Goal: Transaction & Acquisition: Purchase product/service

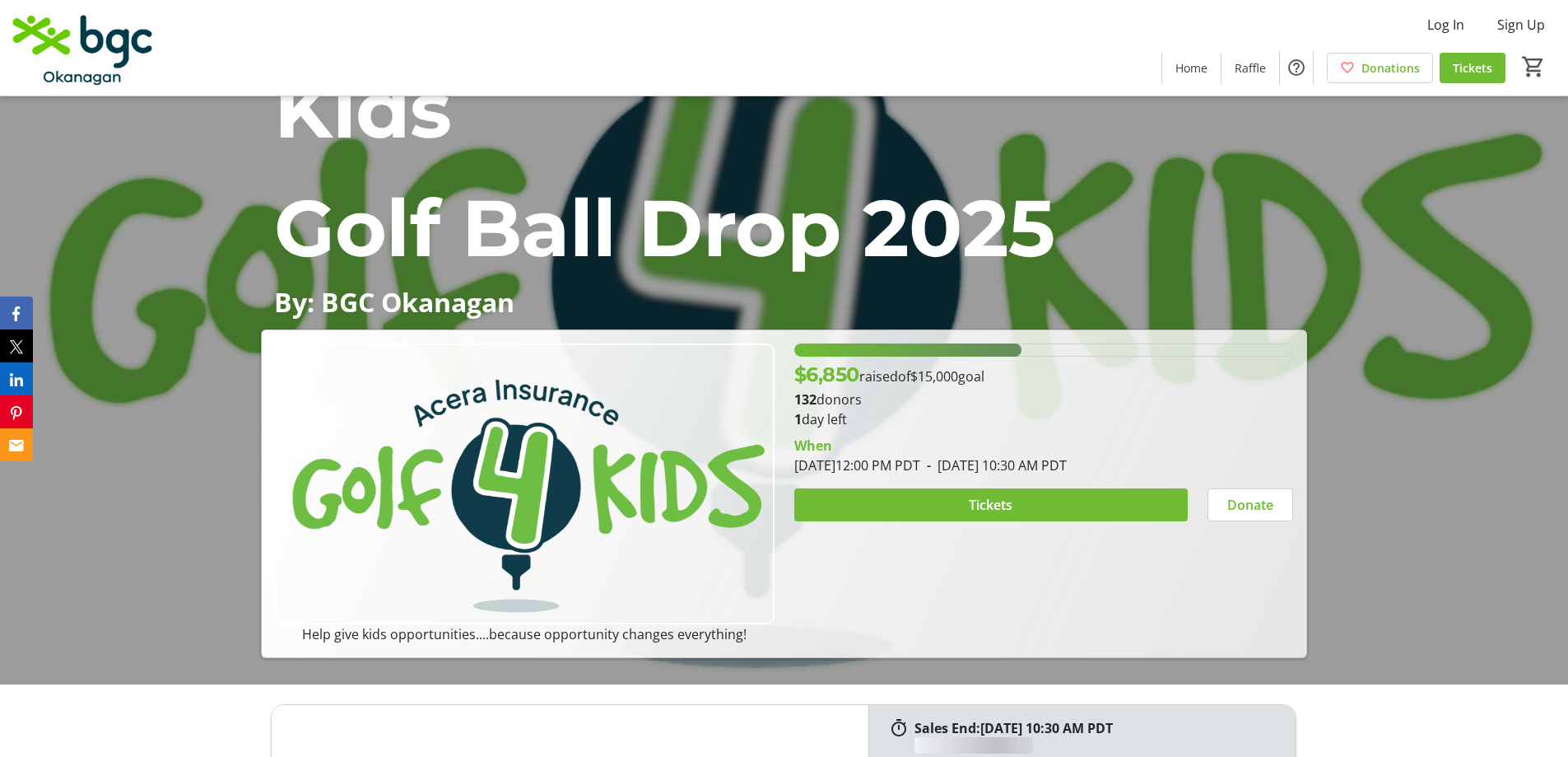
scroll to position [247, 0]
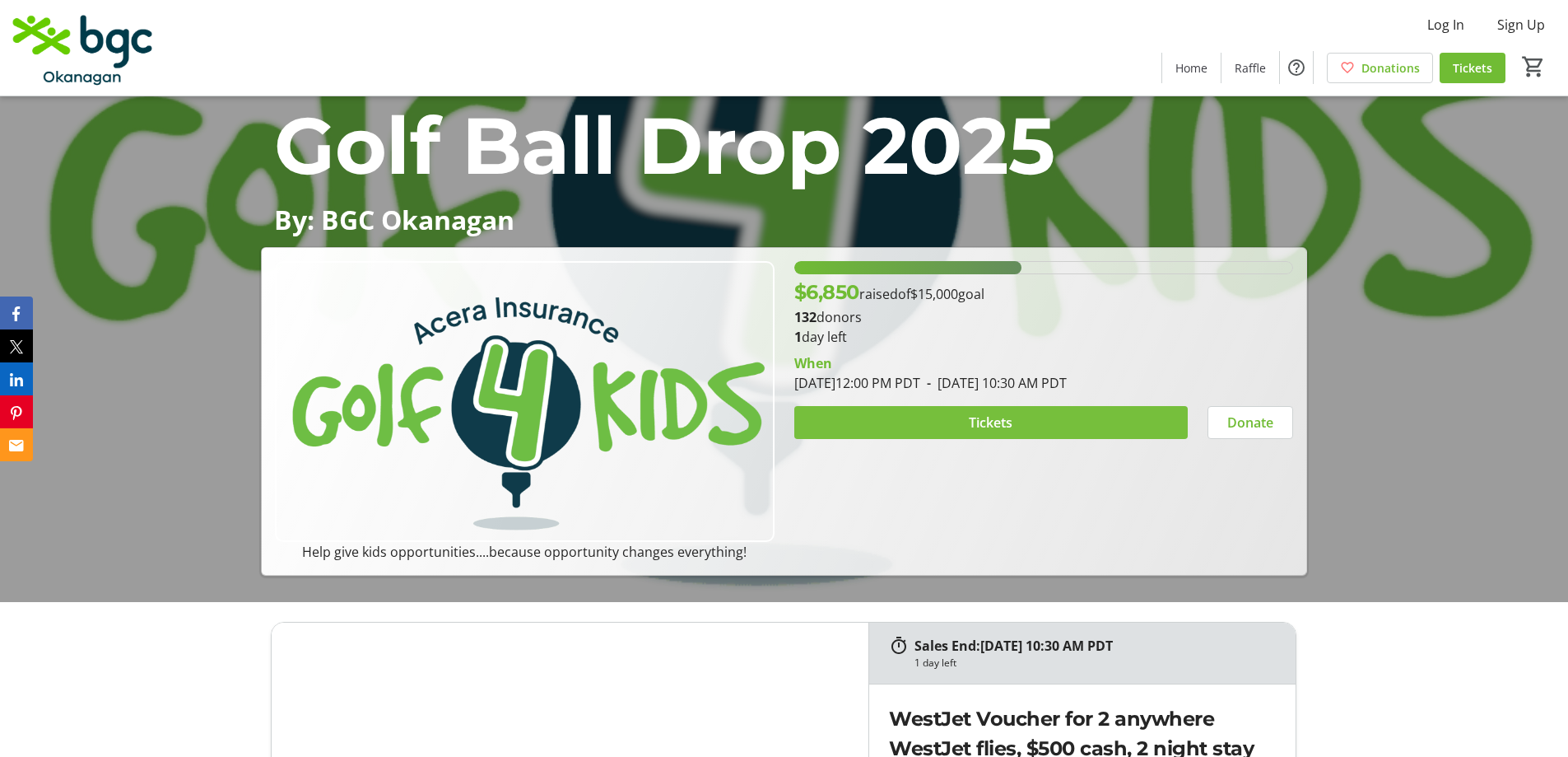
click at [998, 417] on span "Tickets" at bounding box center [991, 422] width 44 height 20
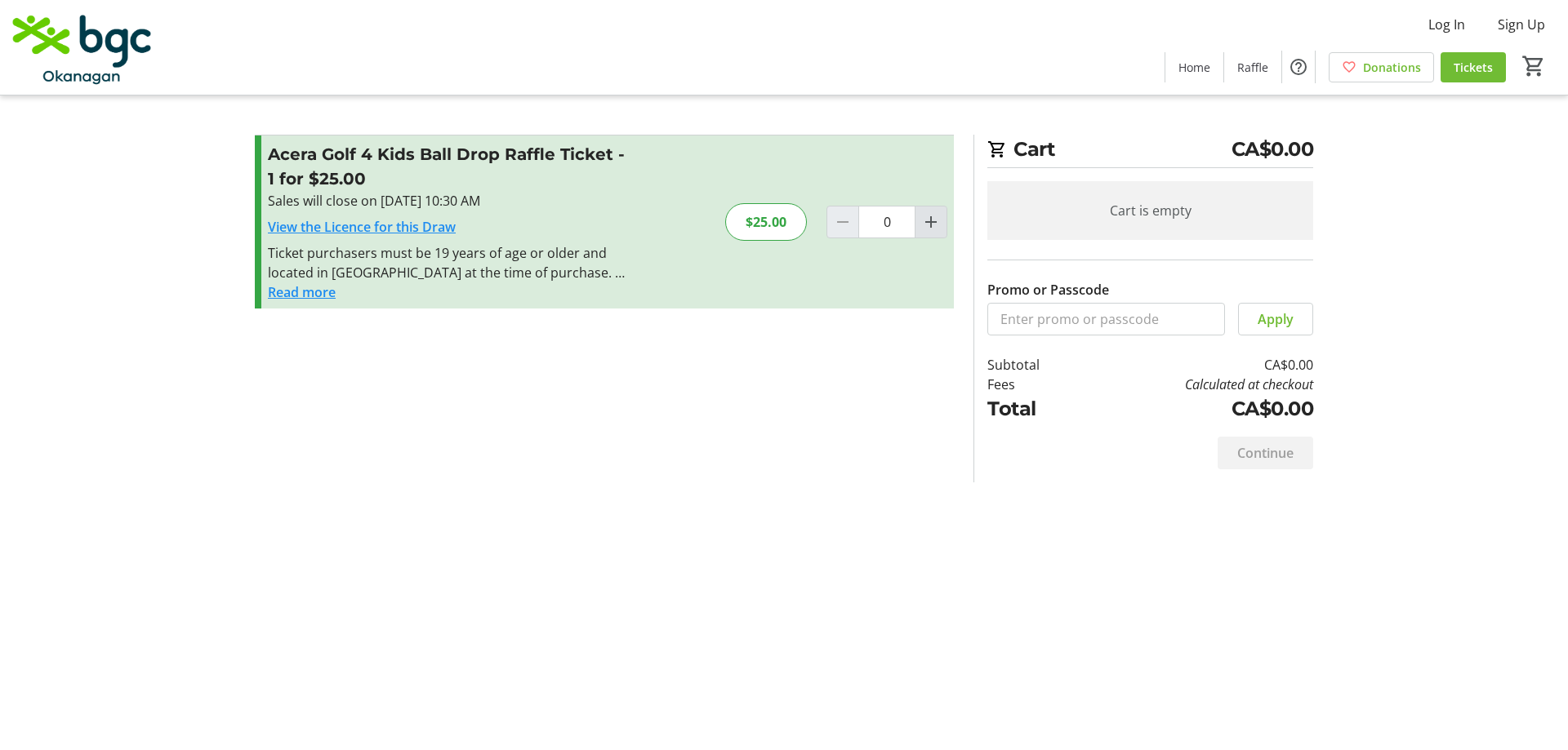
click at [925, 231] on mat-icon "Increment by one" at bounding box center [930, 222] width 19 height 19
type input "1"
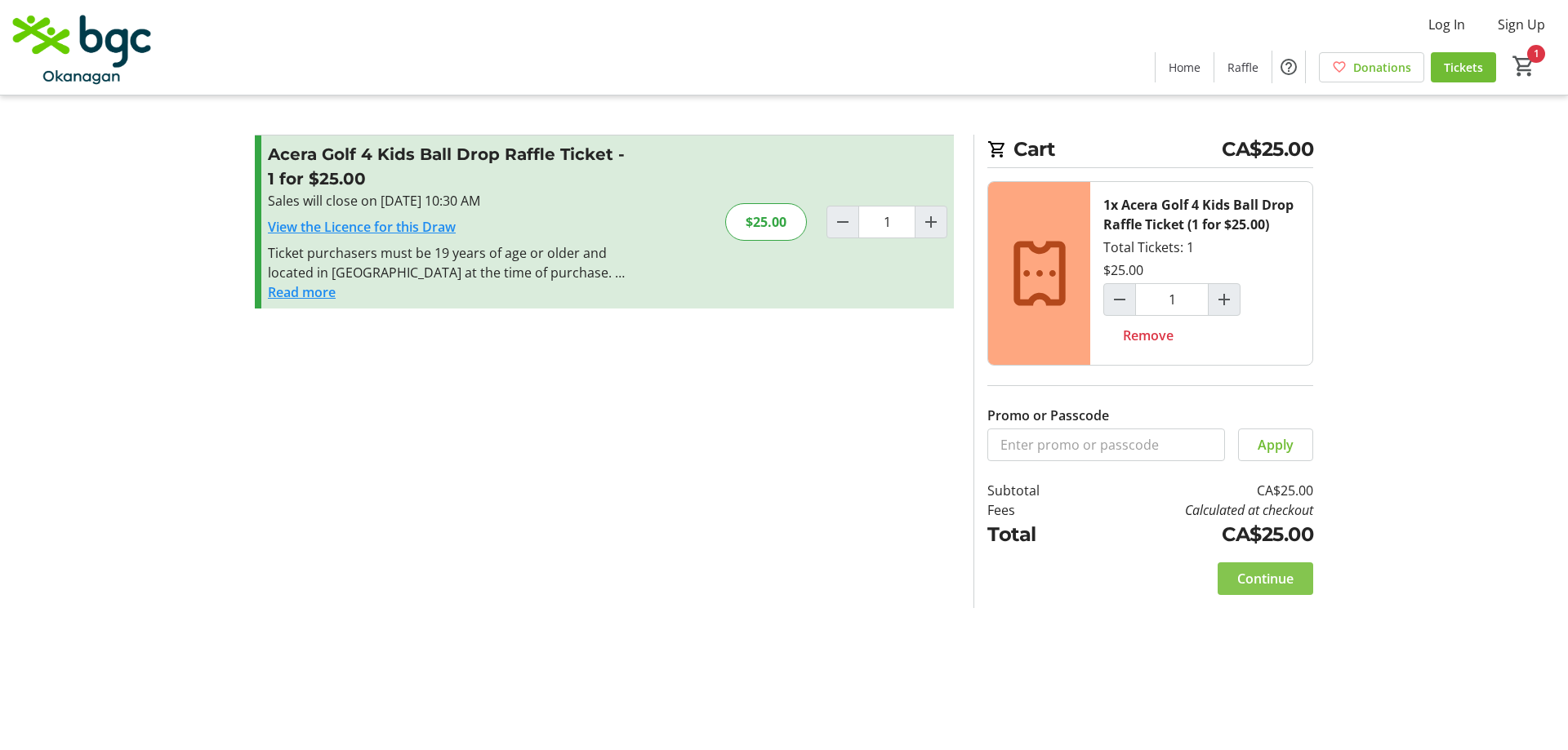
click at [1245, 579] on span "Continue" at bounding box center [1264, 578] width 56 height 19
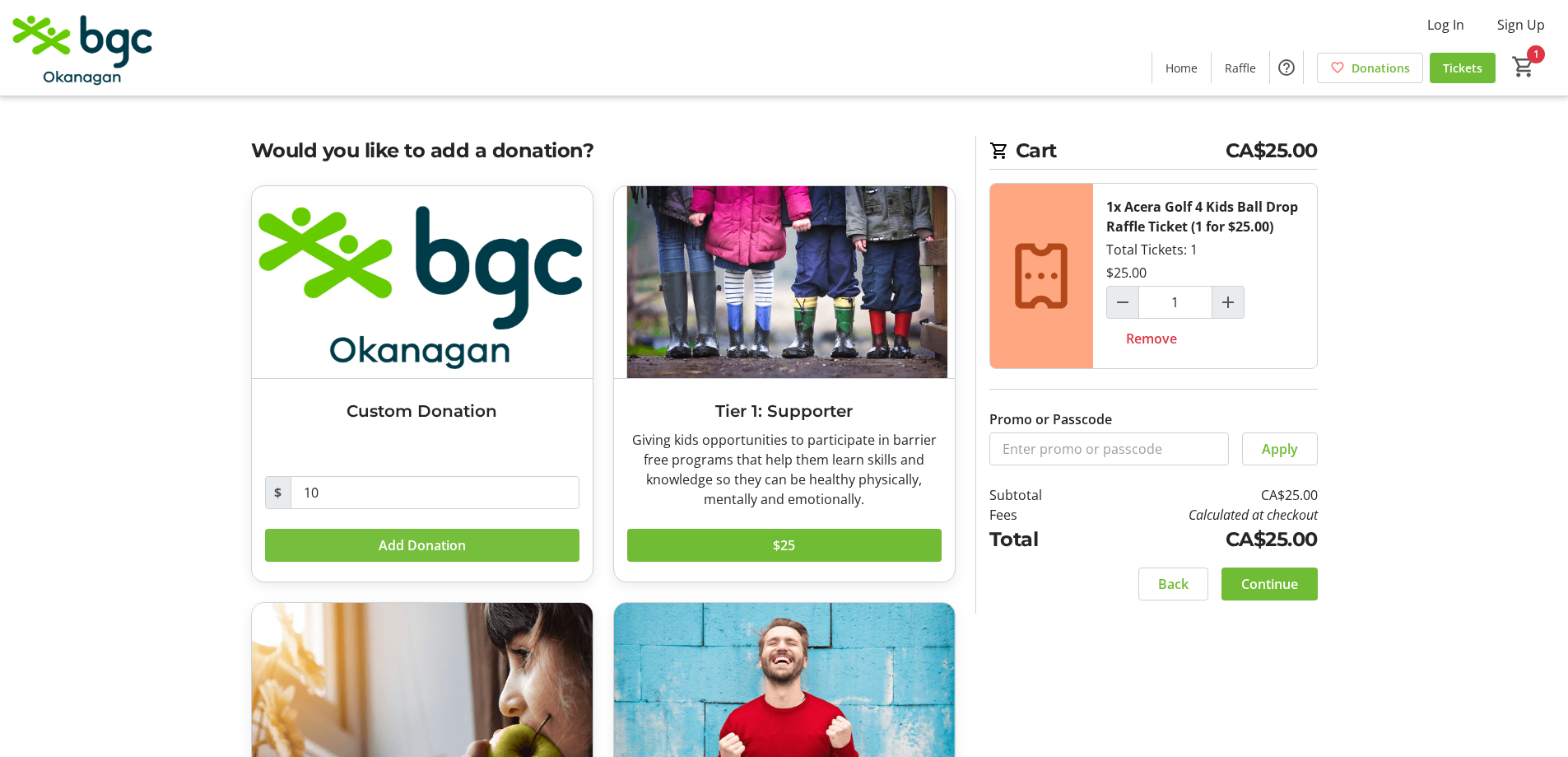
click at [423, 549] on span "Add Donation" at bounding box center [422, 544] width 87 height 20
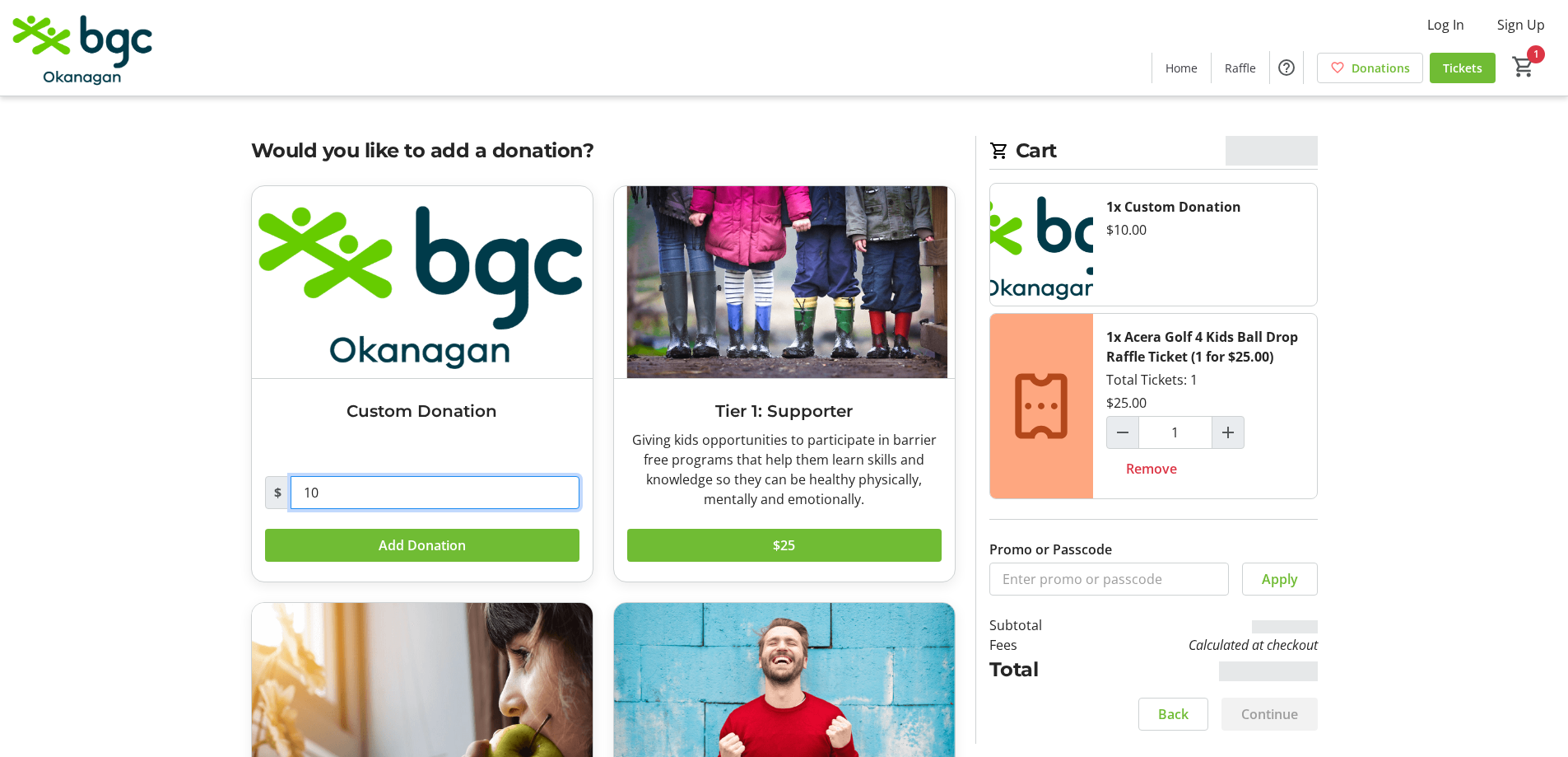
click at [418, 491] on input "10" at bounding box center [434, 492] width 289 height 33
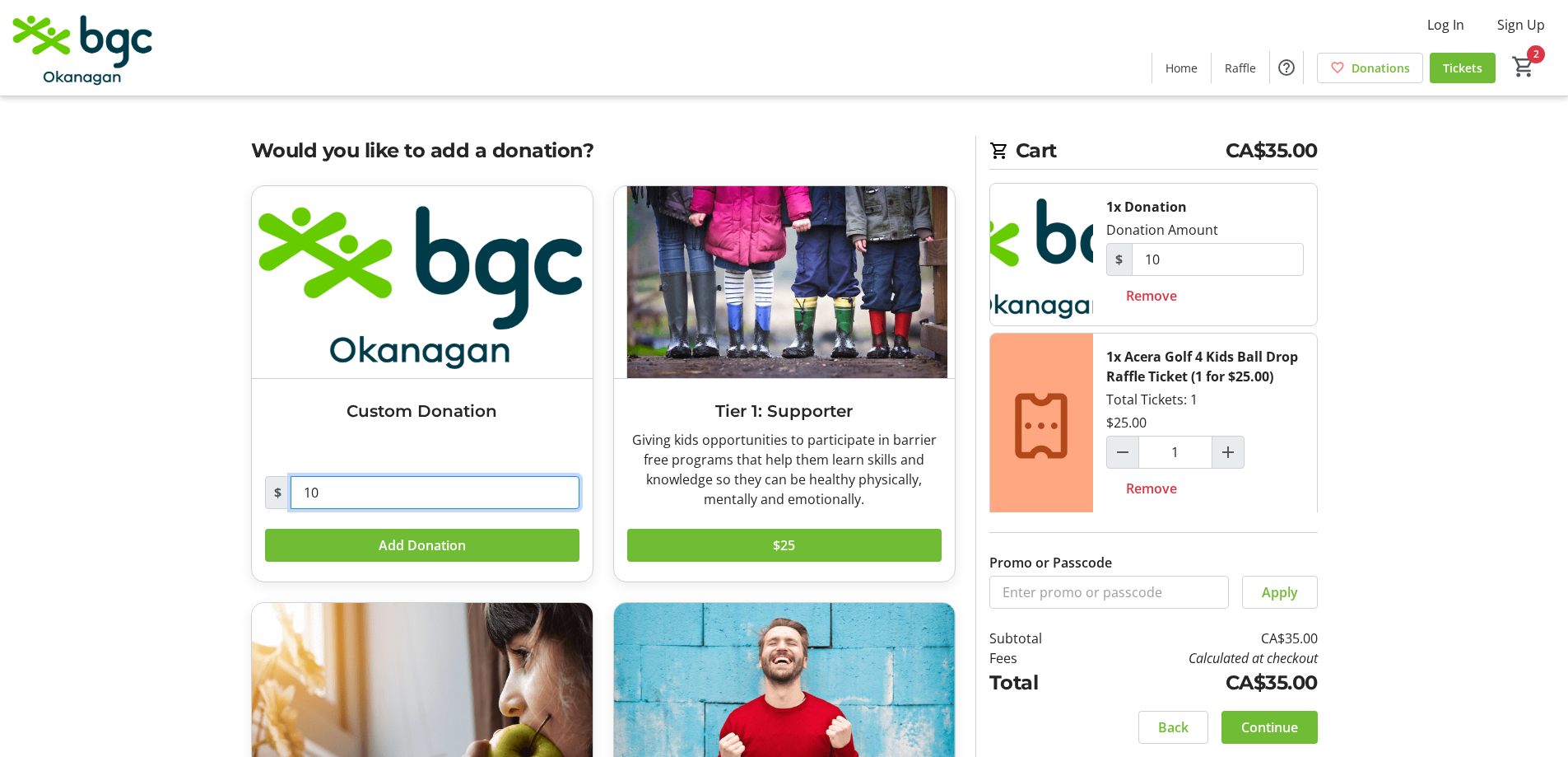
type input "1"
type input "25"
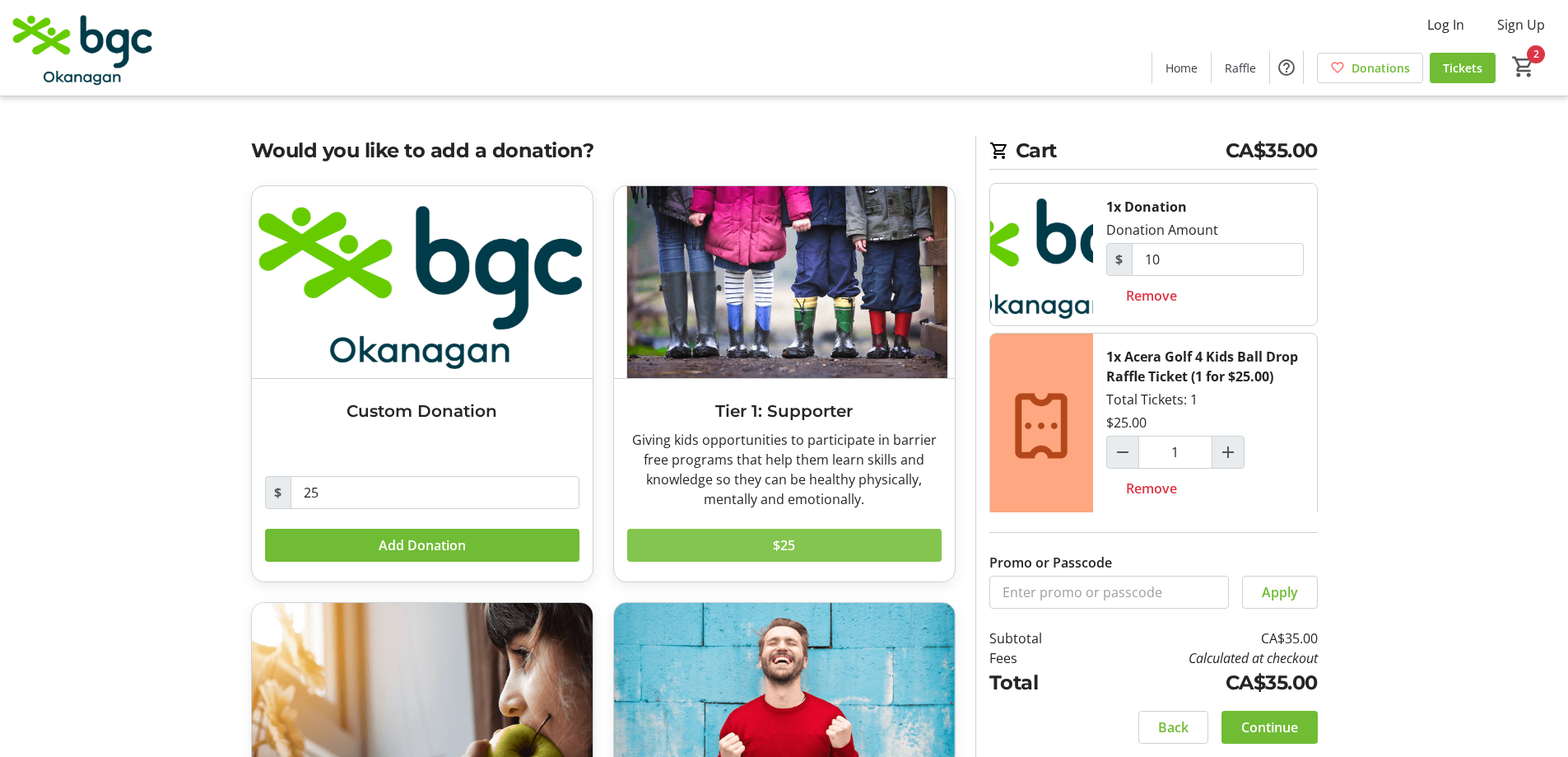
click at [818, 546] on span at bounding box center [784, 545] width 315 height 40
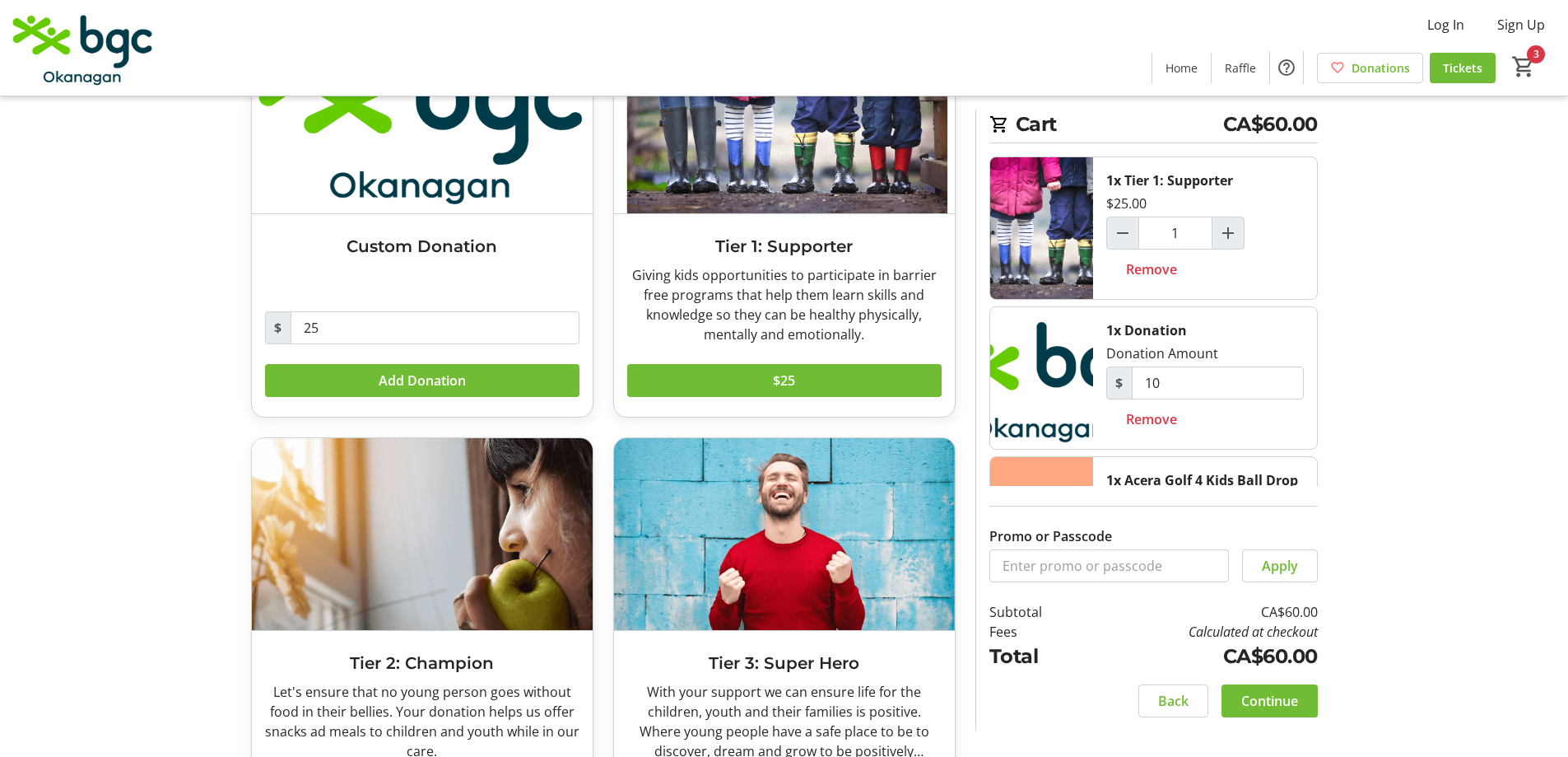
scroll to position [247, 0]
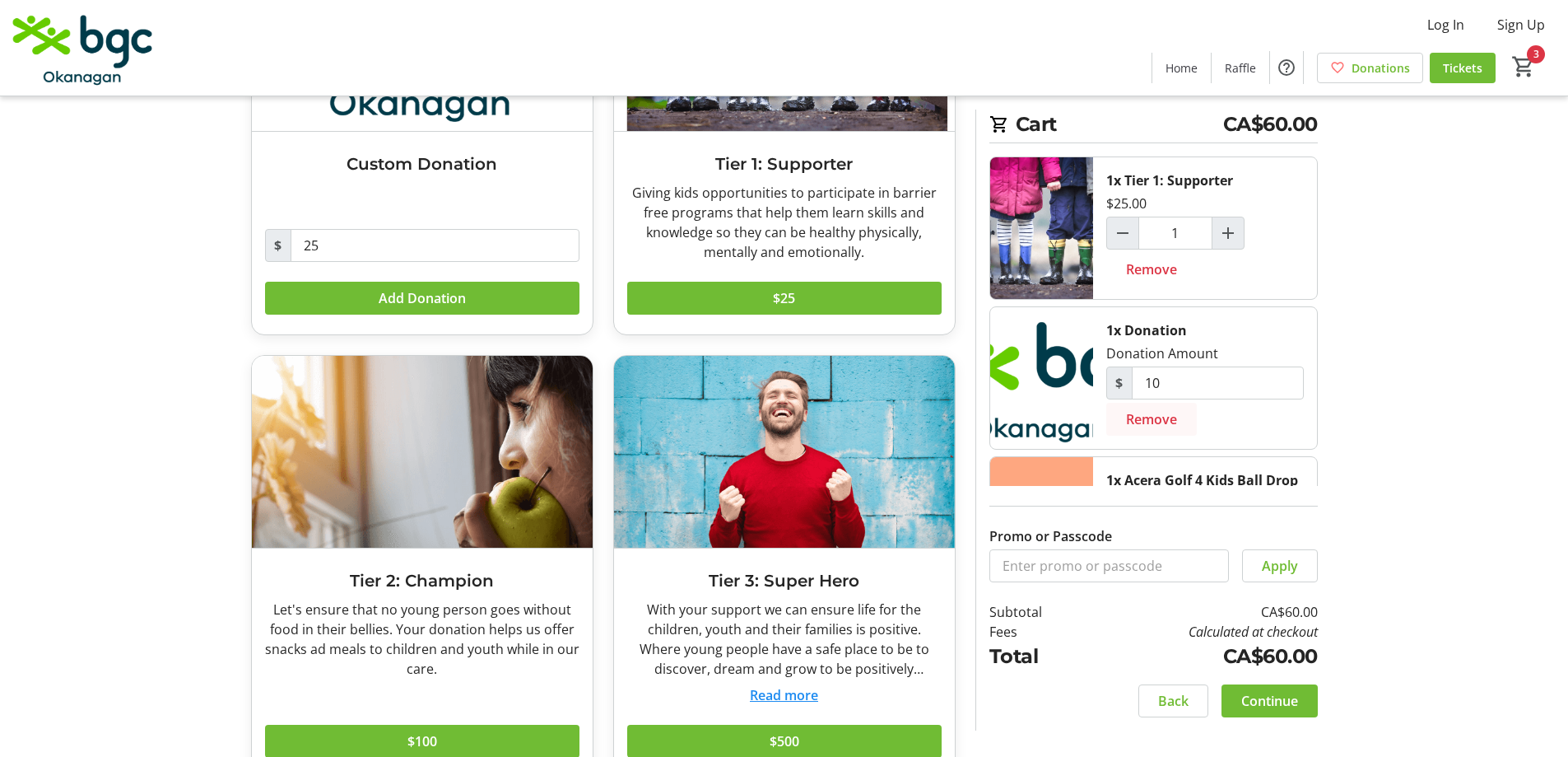
click at [1169, 418] on span "Remove" at bounding box center [1151, 419] width 51 height 20
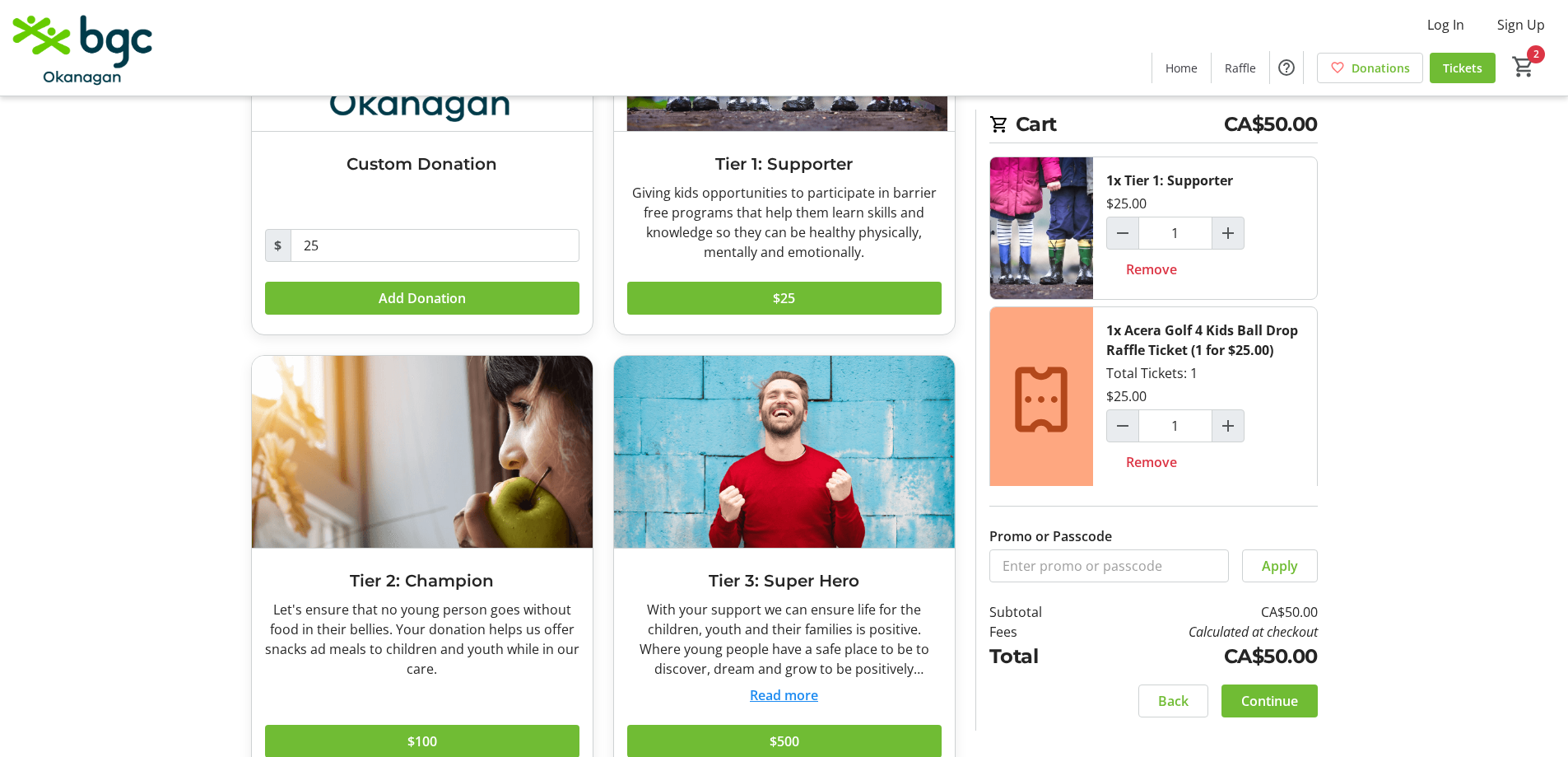
scroll to position [288, 0]
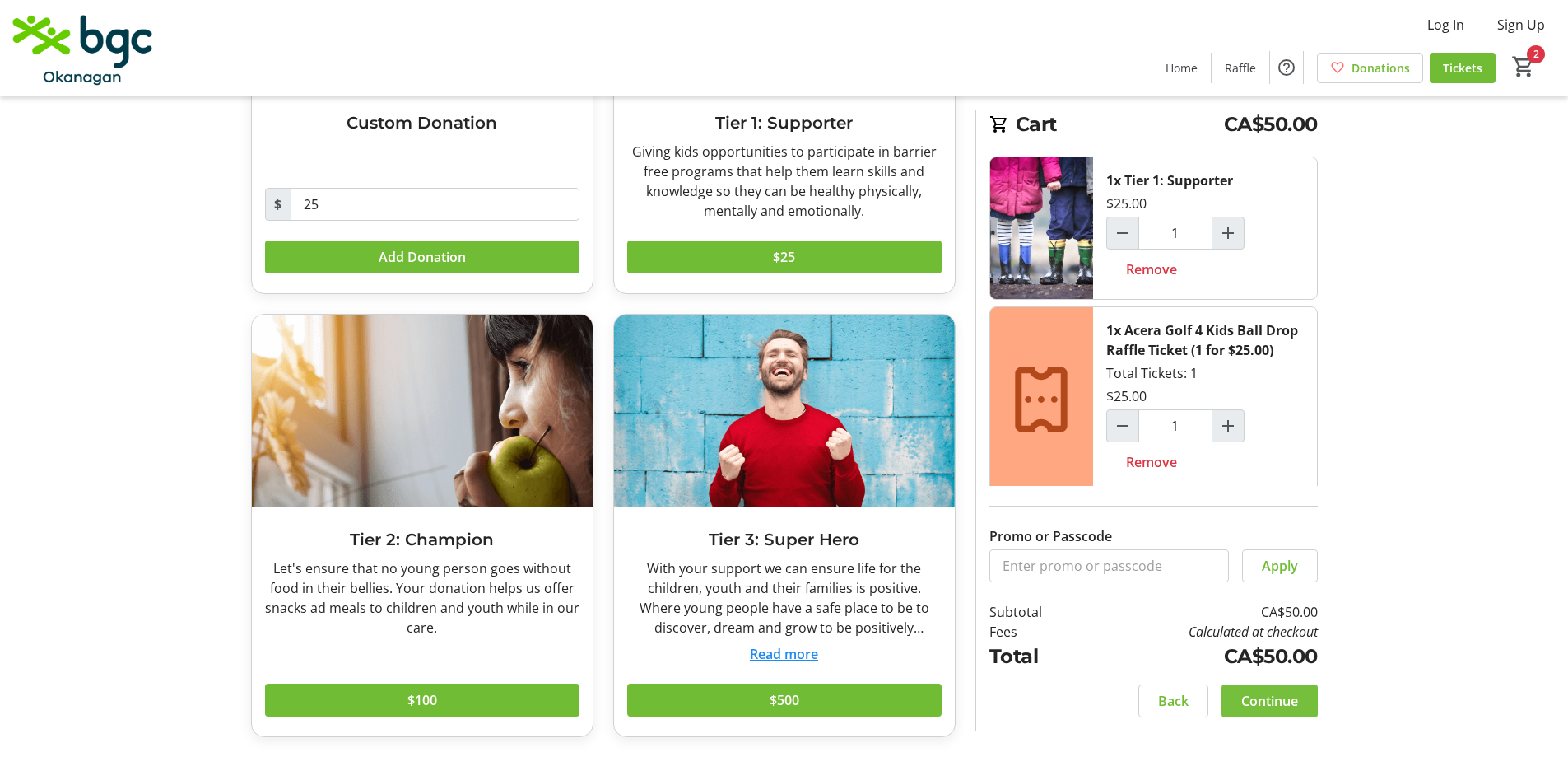
click at [1290, 694] on span "Continue" at bounding box center [1269, 700] width 57 height 20
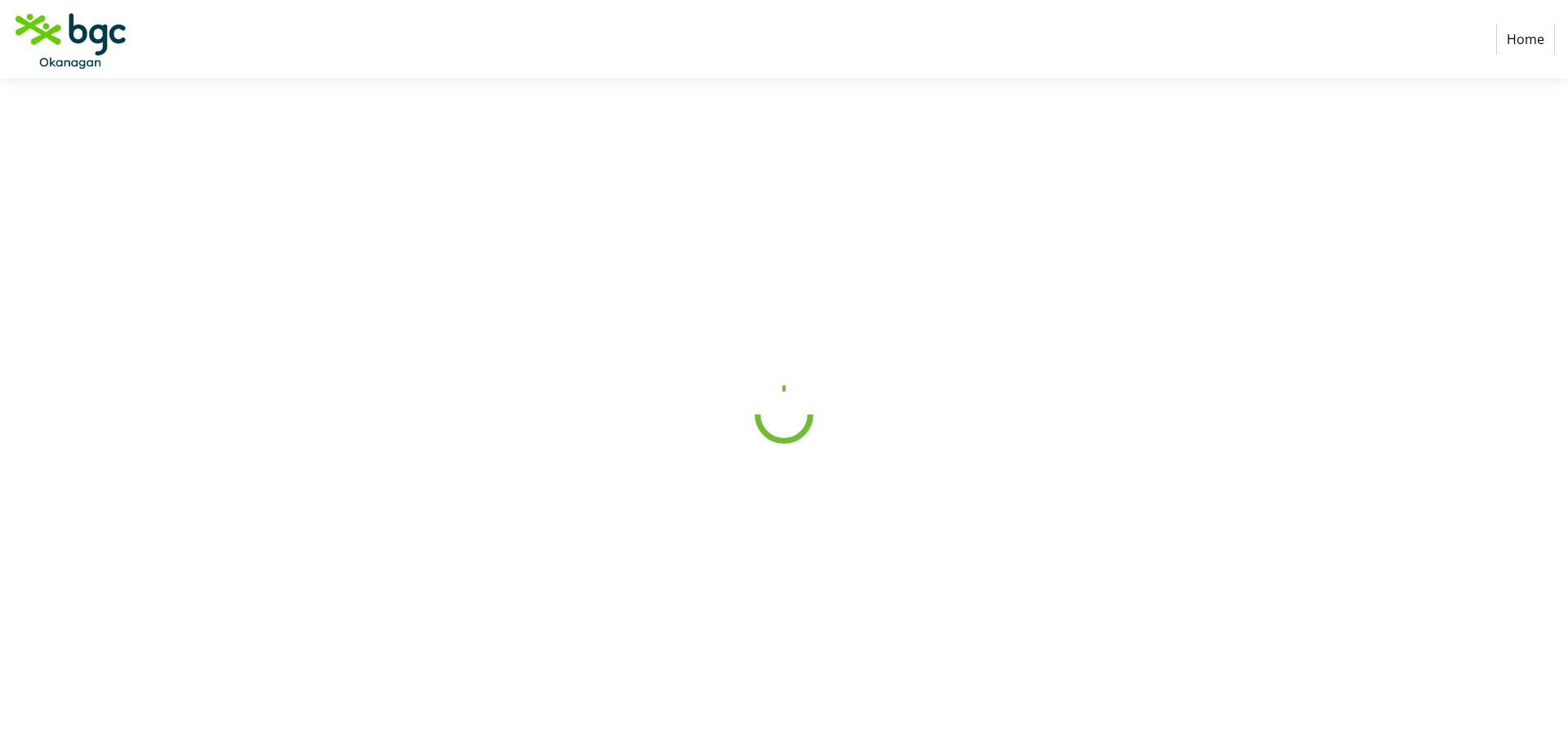
select select "CA"
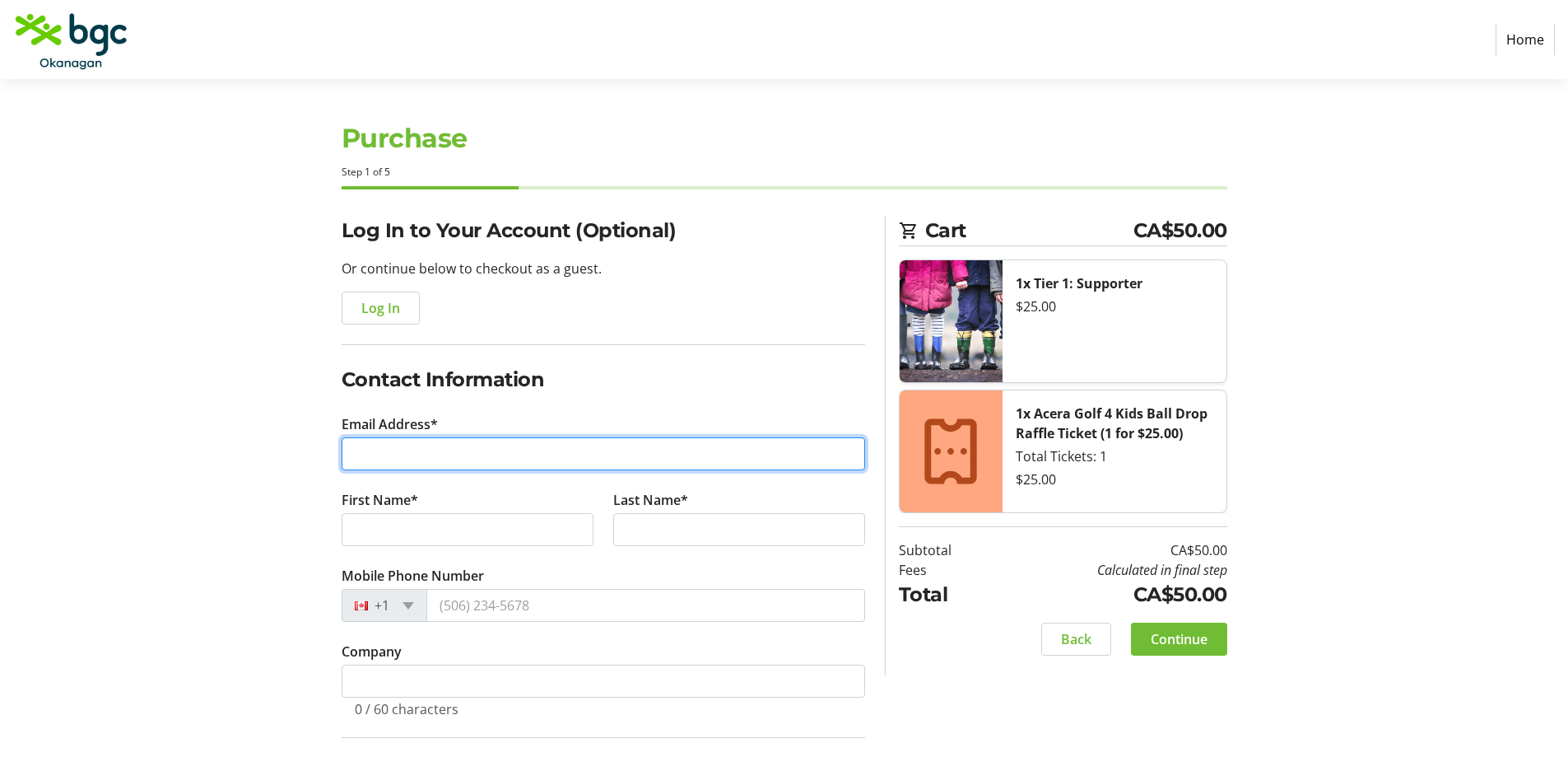
click at [418, 447] on input "Email Address*" at bounding box center [603, 453] width 524 height 33
type input "[PERSON_NAME][EMAIL_ADDRESS][PERSON_NAME][DOMAIN_NAME]"
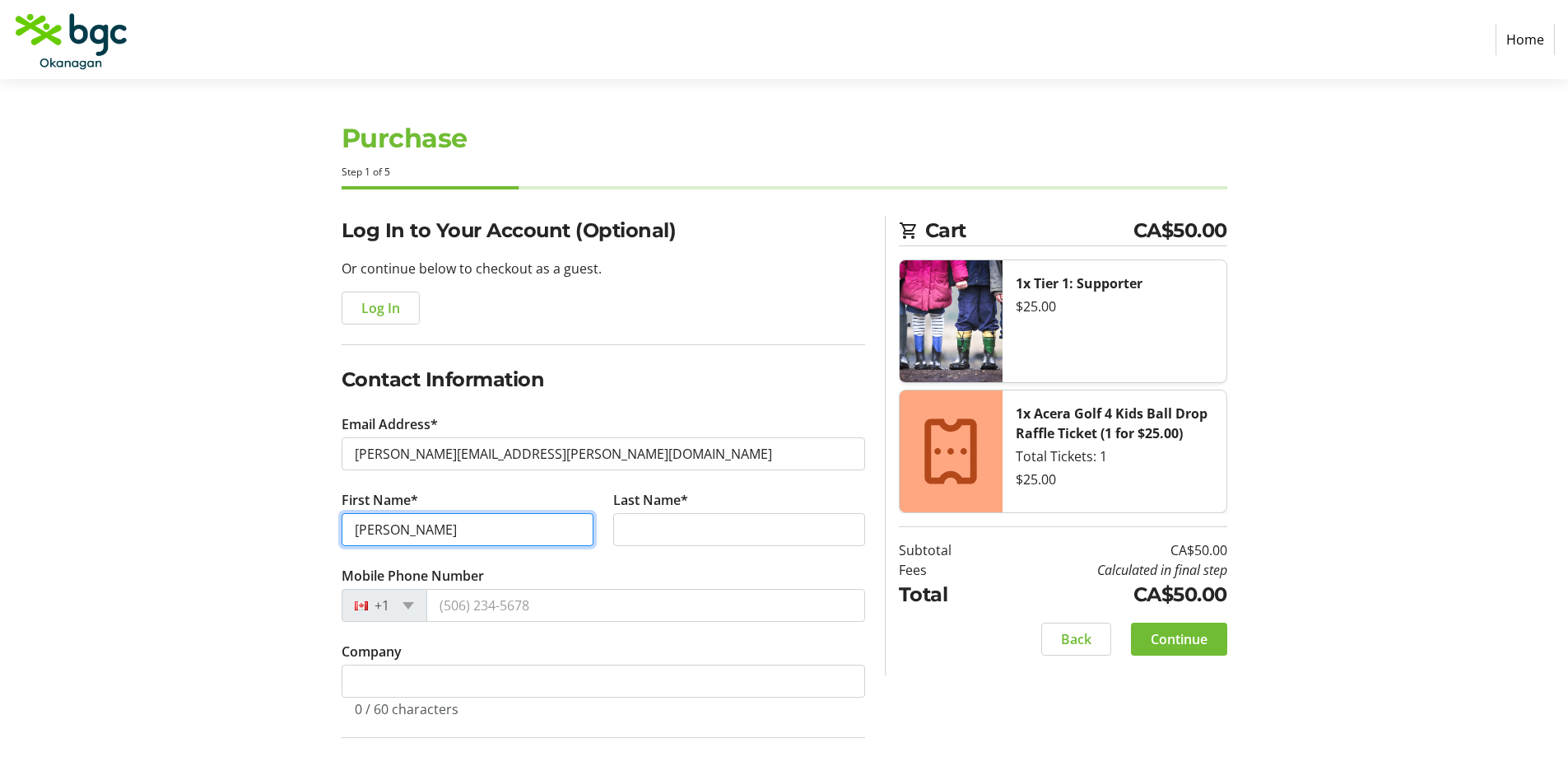
type input "[PERSON_NAME]"
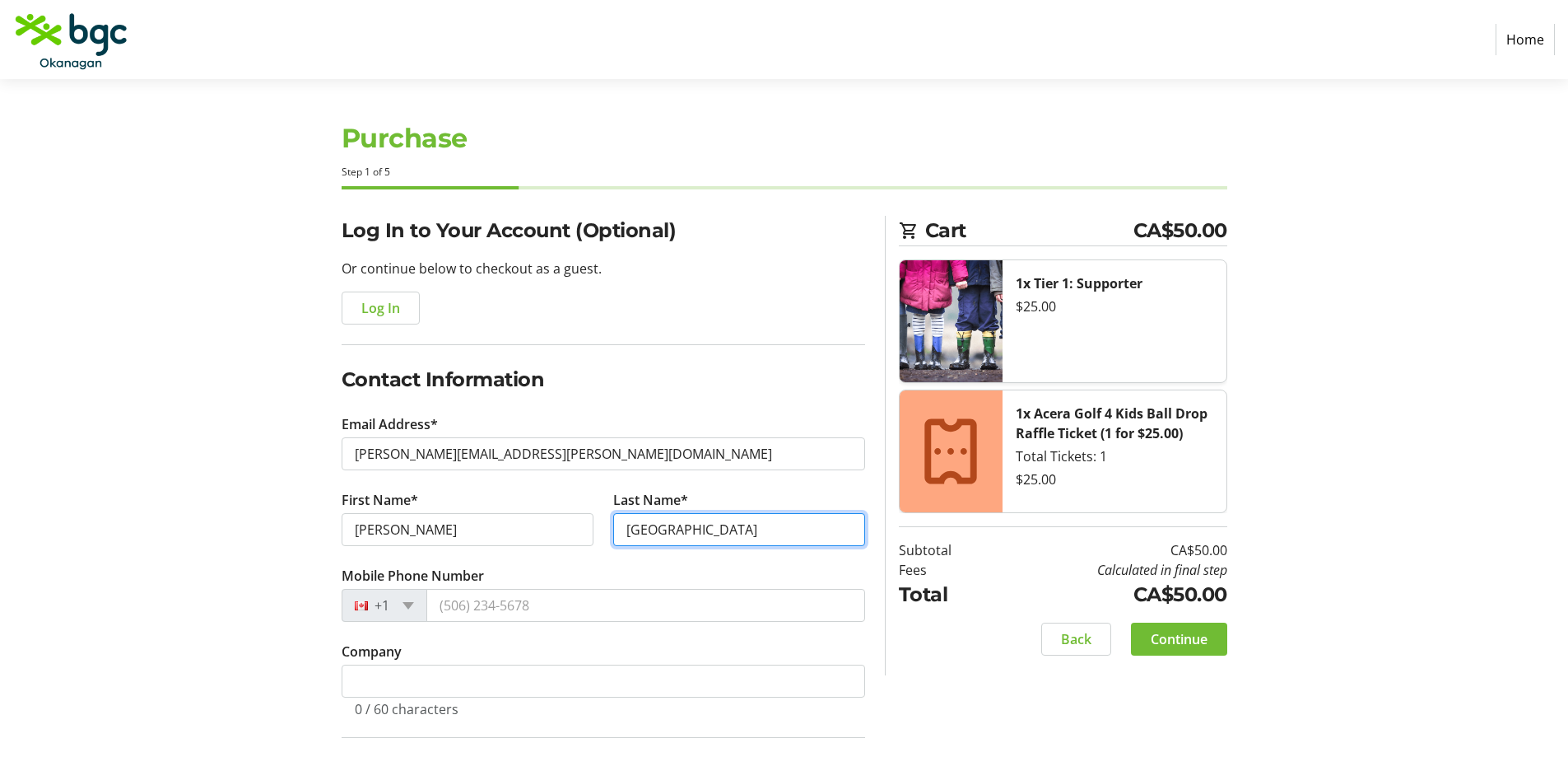
type input "[GEOGRAPHIC_DATA]"
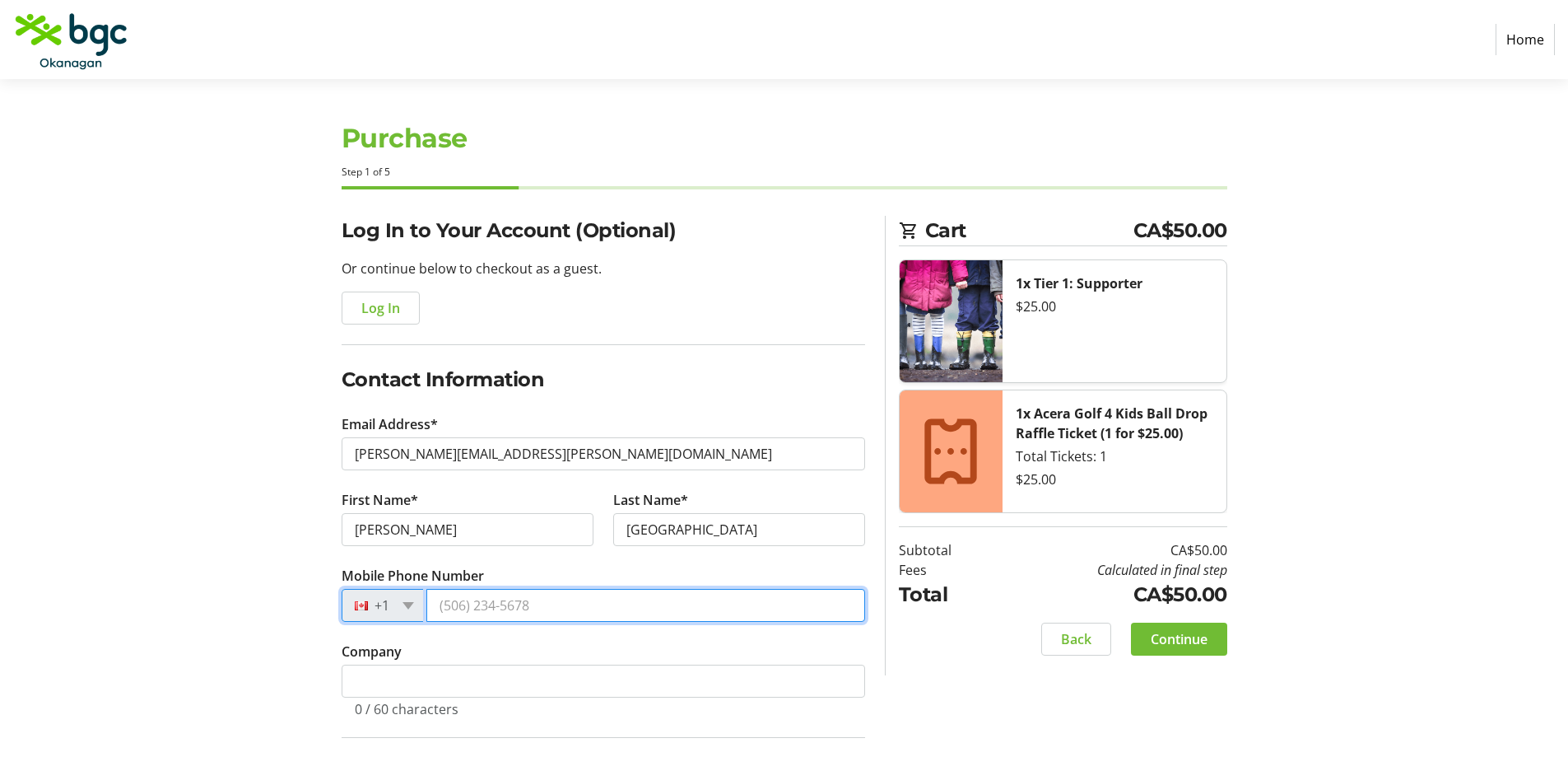
click at [446, 600] on input "Mobile Phone Number" at bounding box center [645, 605] width 439 height 33
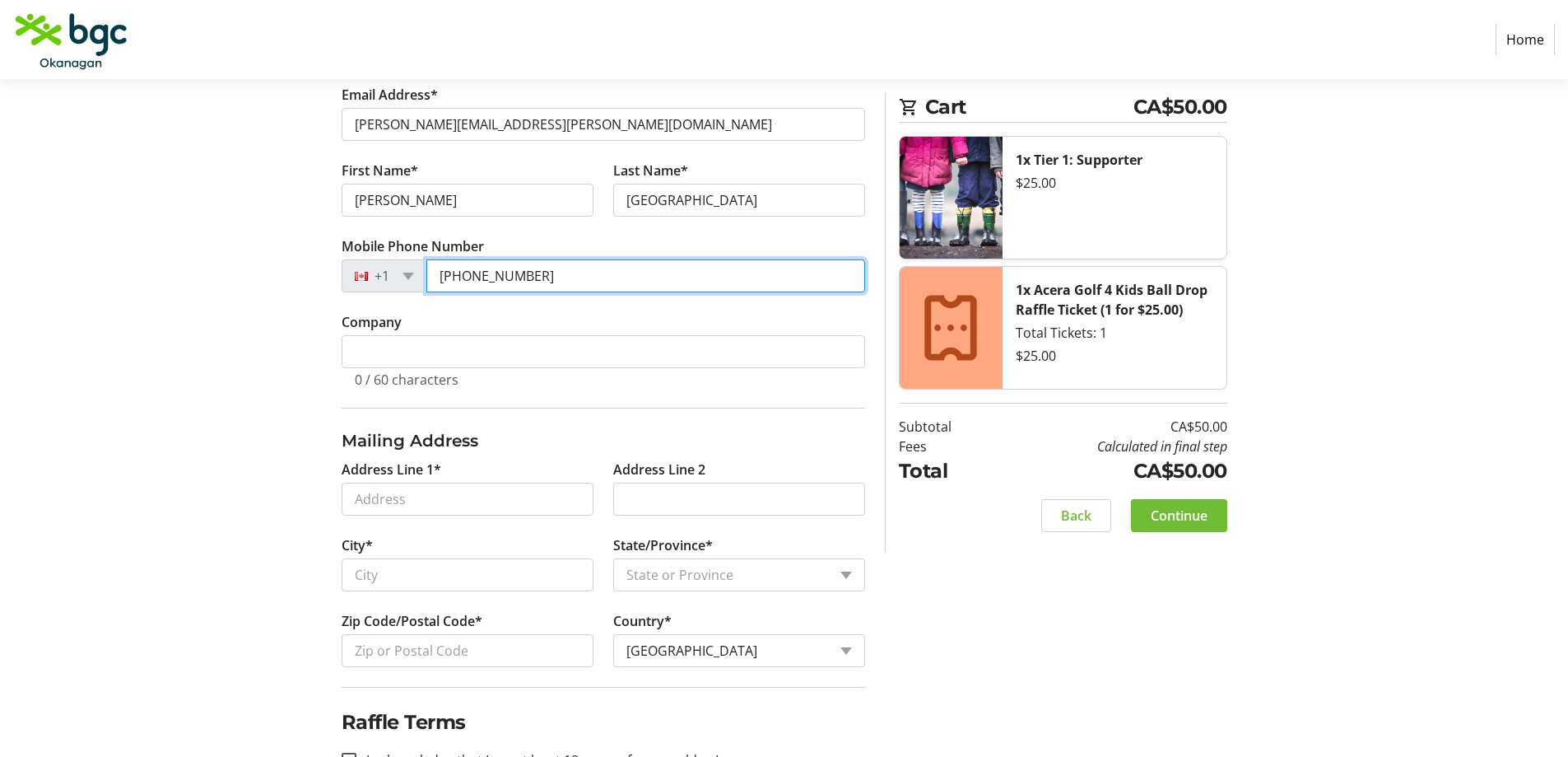
scroll to position [411, 0]
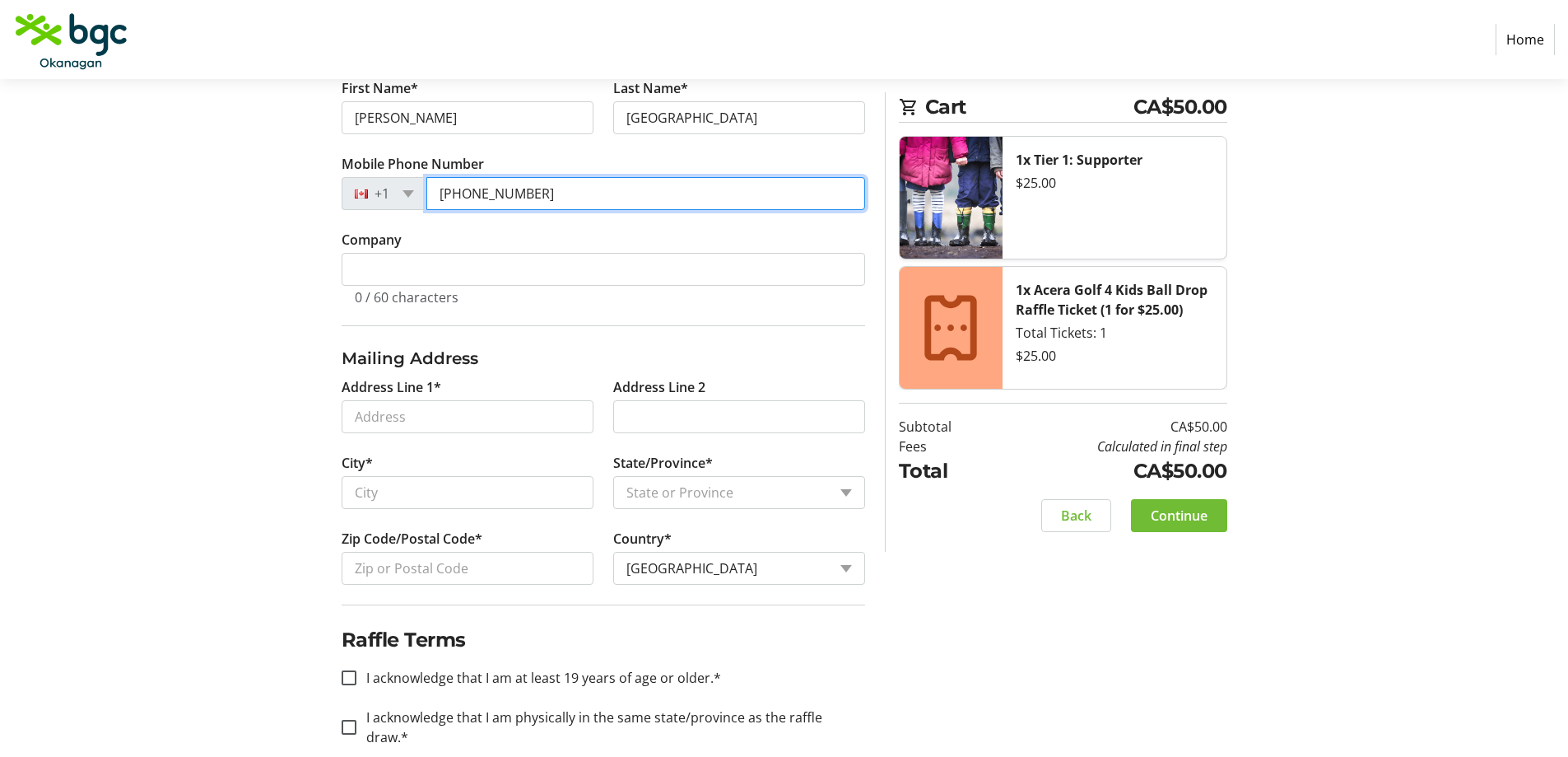
type input "[PHONE_NUMBER]"
drag, startPoint x: 520, startPoint y: 437, endPoint x: 525, endPoint y: 427, distance: 11.2
click at [520, 437] on tr-form-field "Address Line 1*" at bounding box center [467, 415] width 272 height 76
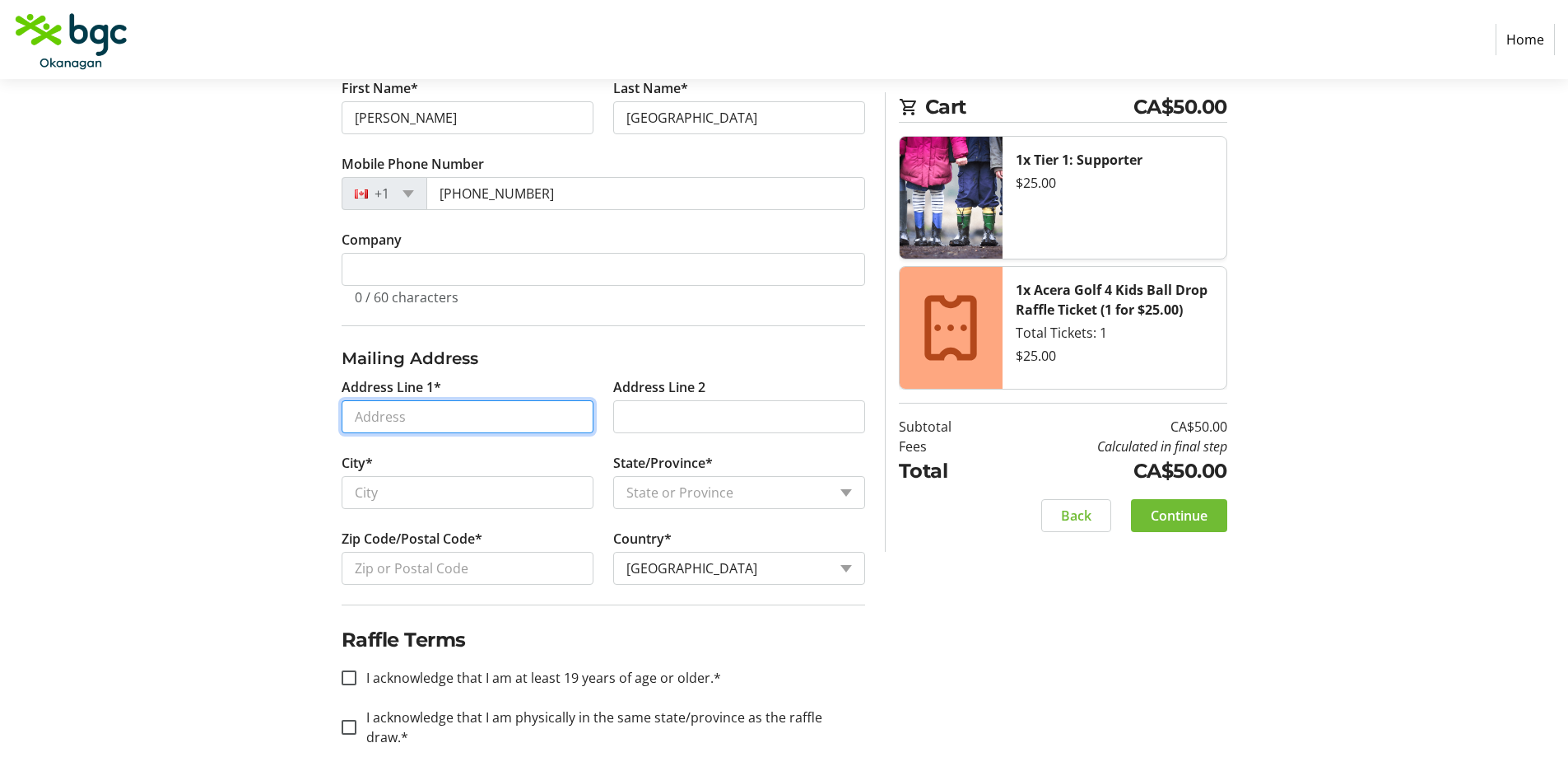
click at [536, 408] on input "Address Line 1*" at bounding box center [467, 416] width 252 height 33
type input "[STREET_ADDRESS][PERSON_NAME]"
type input "West Kelowna"
select select "BC"
type input "V4T 1T5"
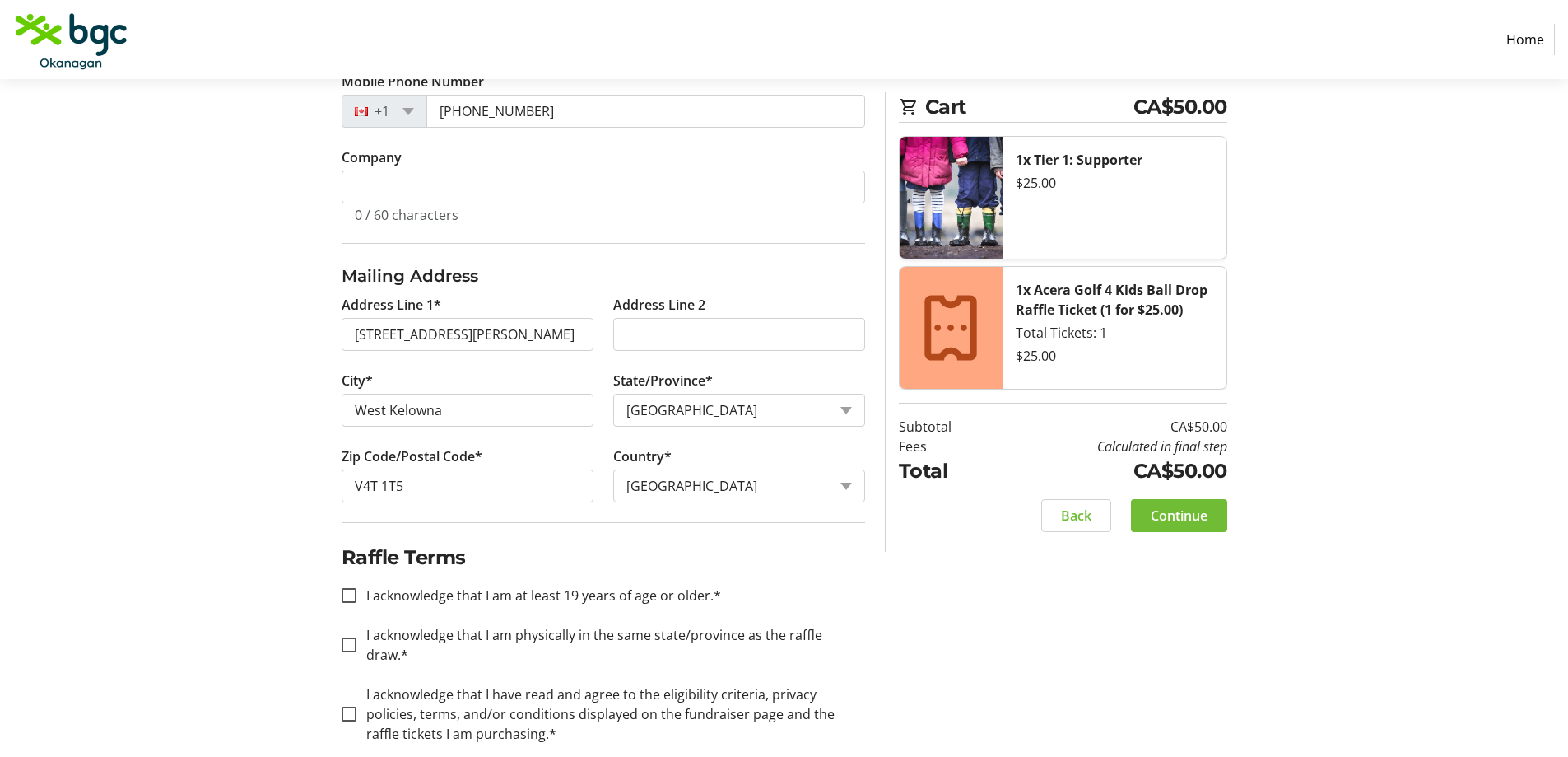
scroll to position [501, 0]
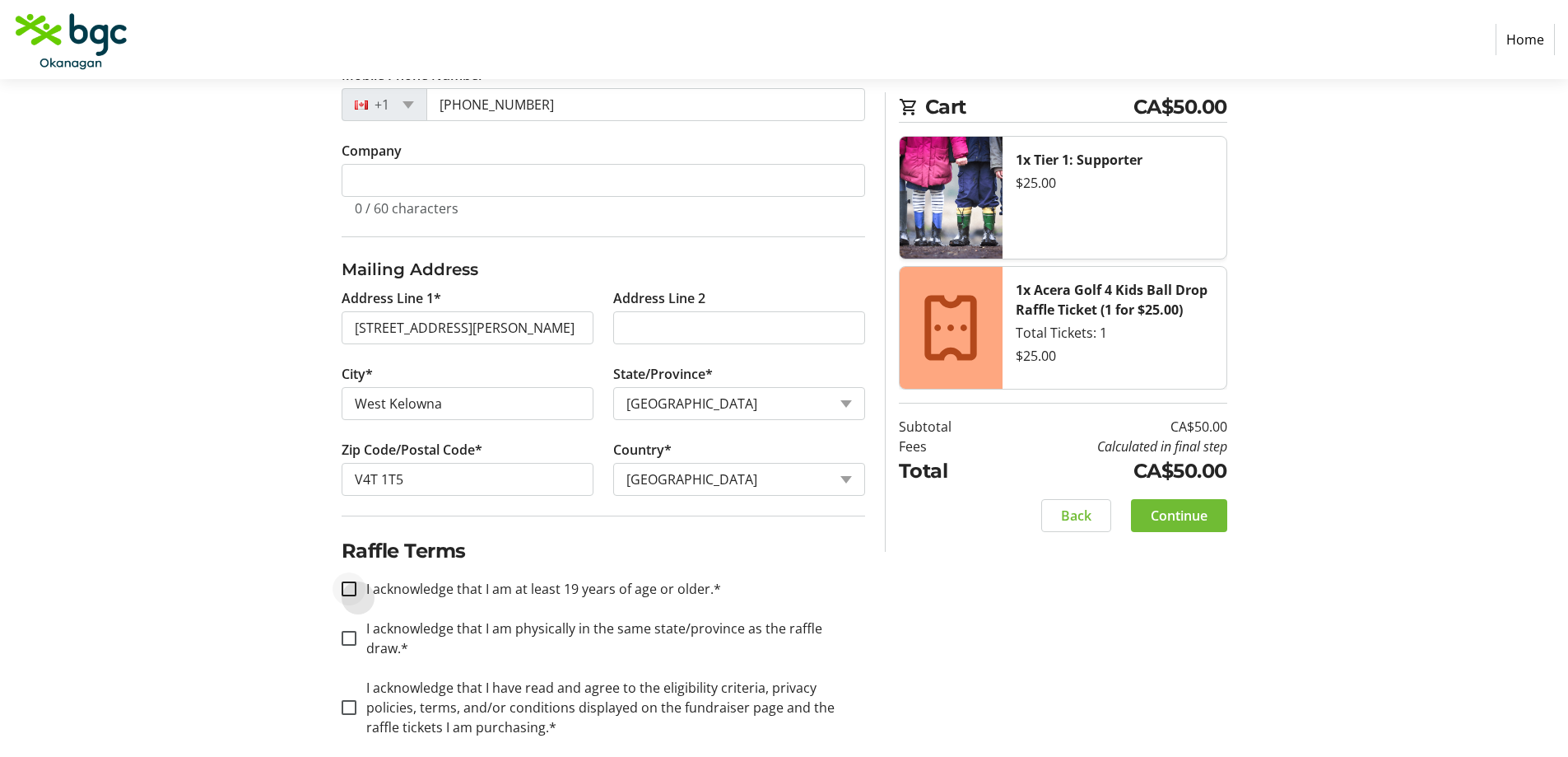
click at [340, 591] on div at bounding box center [349, 589] width 40 height 40
checkbox input "true"
click at [360, 632] on div at bounding box center [349, 638] width 40 height 40
checkbox input "true"
click at [348, 700] on input "I acknowledge that I have read and agree to the eligibility criteria, privacy p…" at bounding box center [349, 708] width 15 height 15
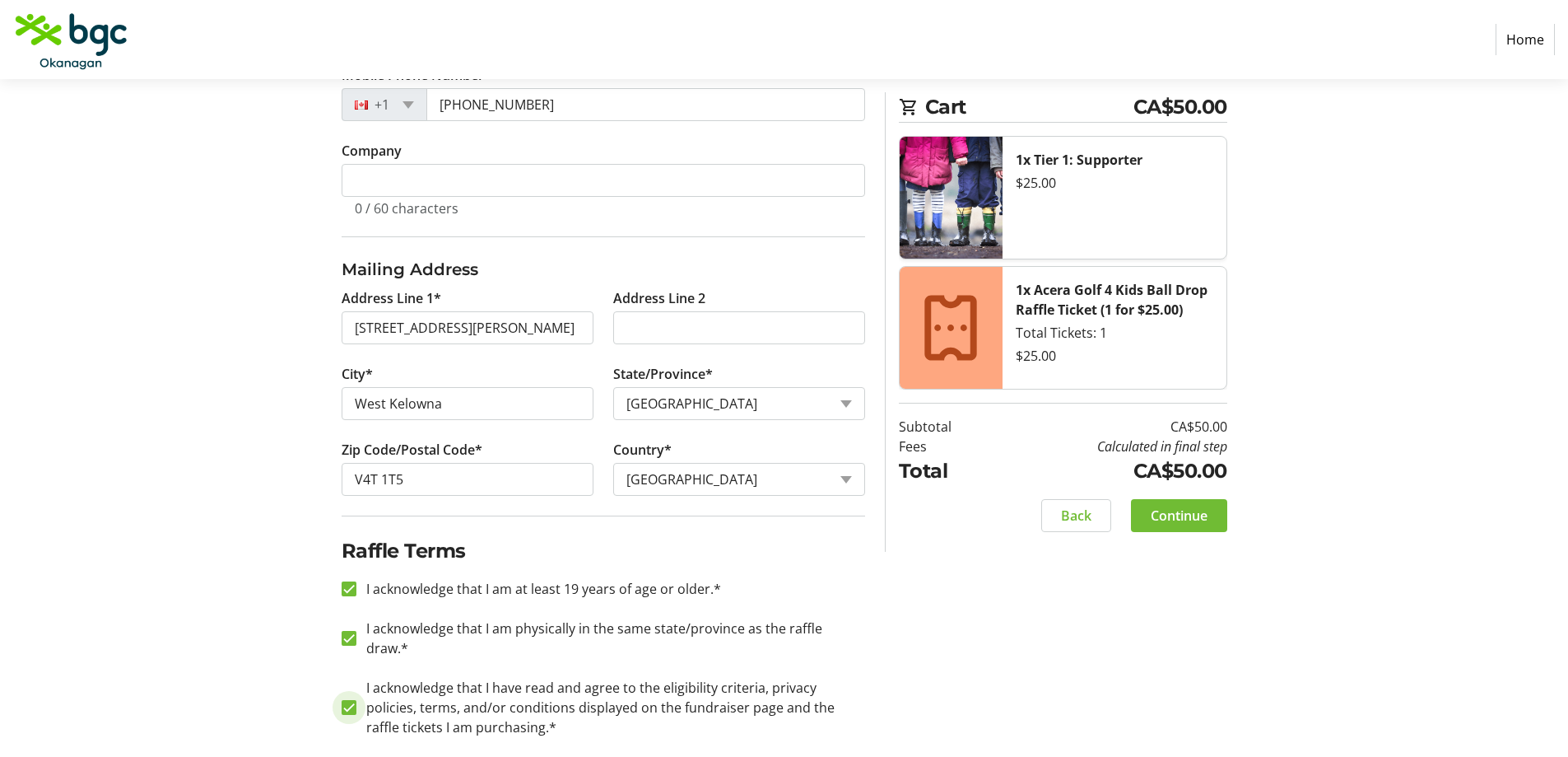
checkbox input "true"
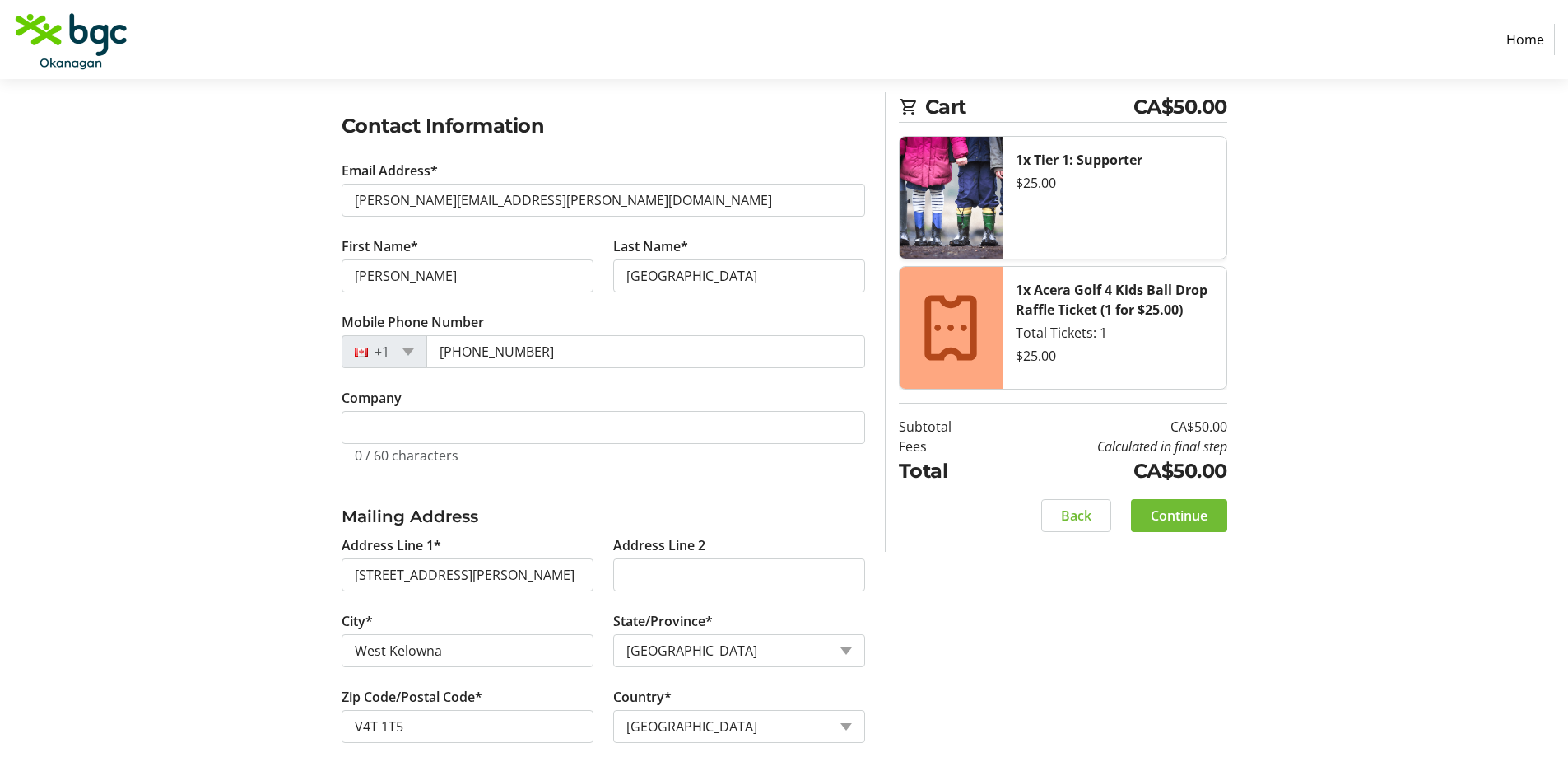
scroll to position [171, 0]
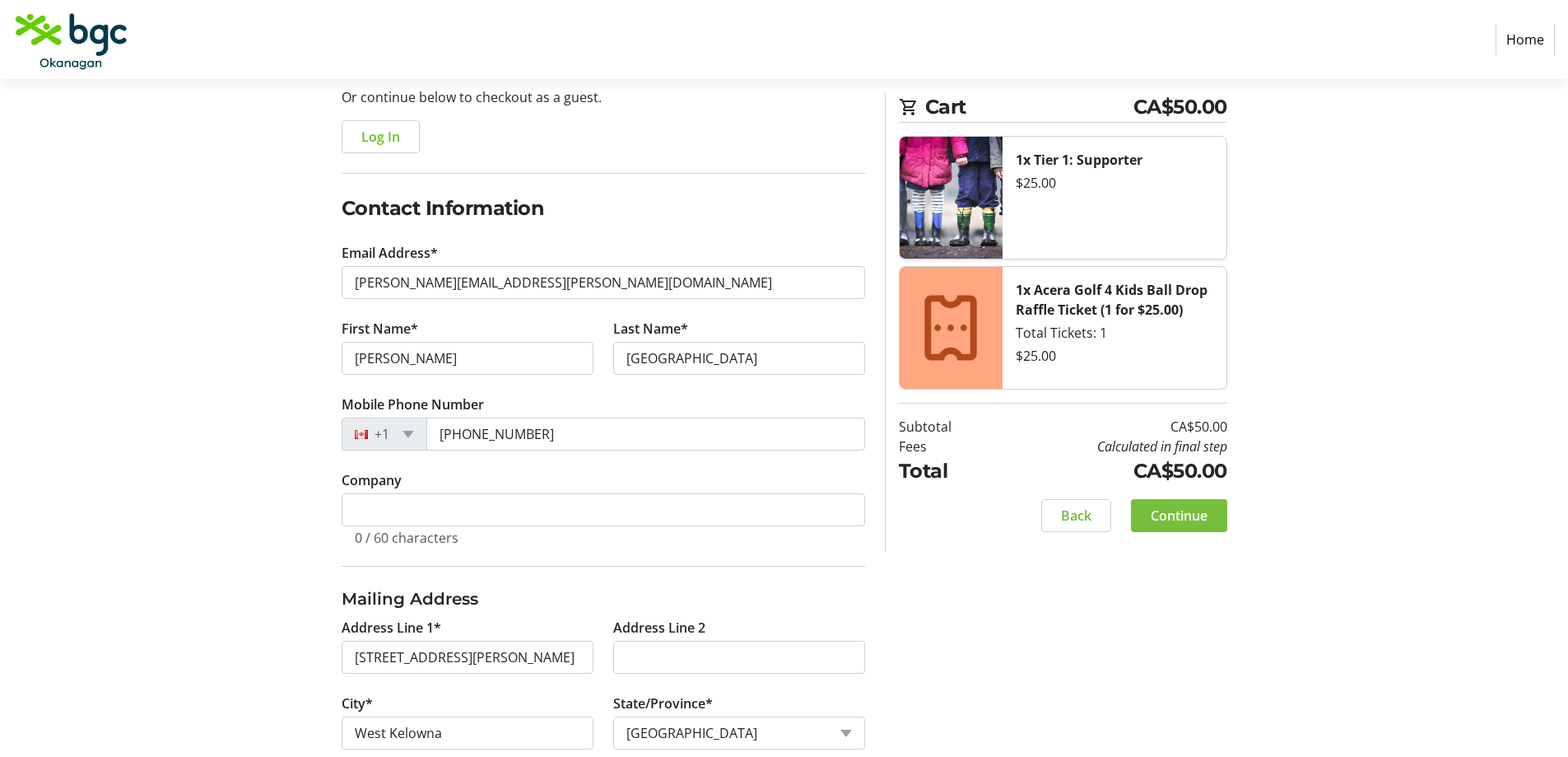
click at [1174, 528] on span at bounding box center [1179, 516] width 97 height 40
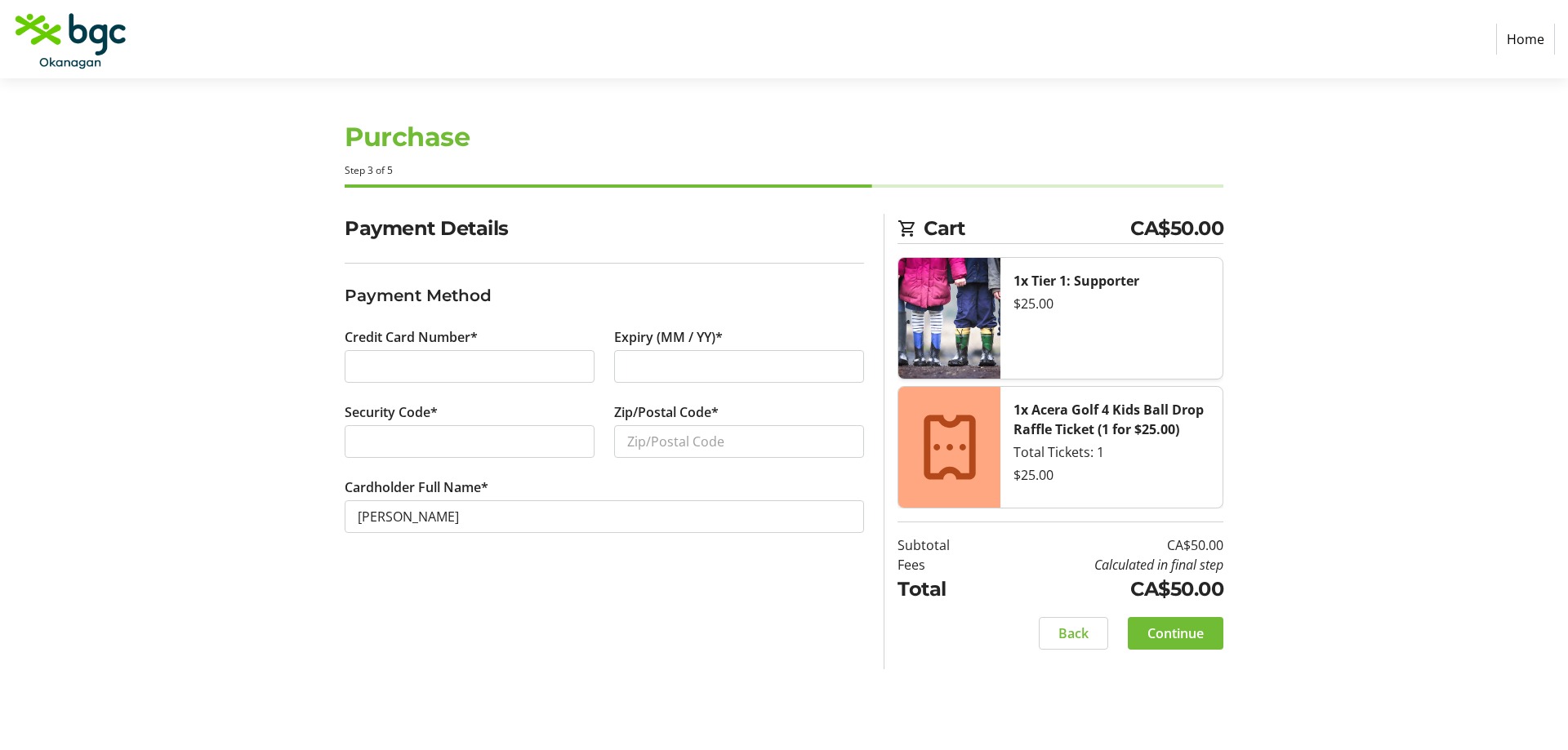
click at [605, 352] on div "Expiry (MM / YY)*" at bounding box center [738, 365] width 270 height 75
click at [717, 432] on input "Zip/Postal Code*" at bounding box center [738, 441] width 250 height 32
type input "V4T 1T5"
click at [1179, 637] on span "Continue" at bounding box center [1175, 632] width 56 height 19
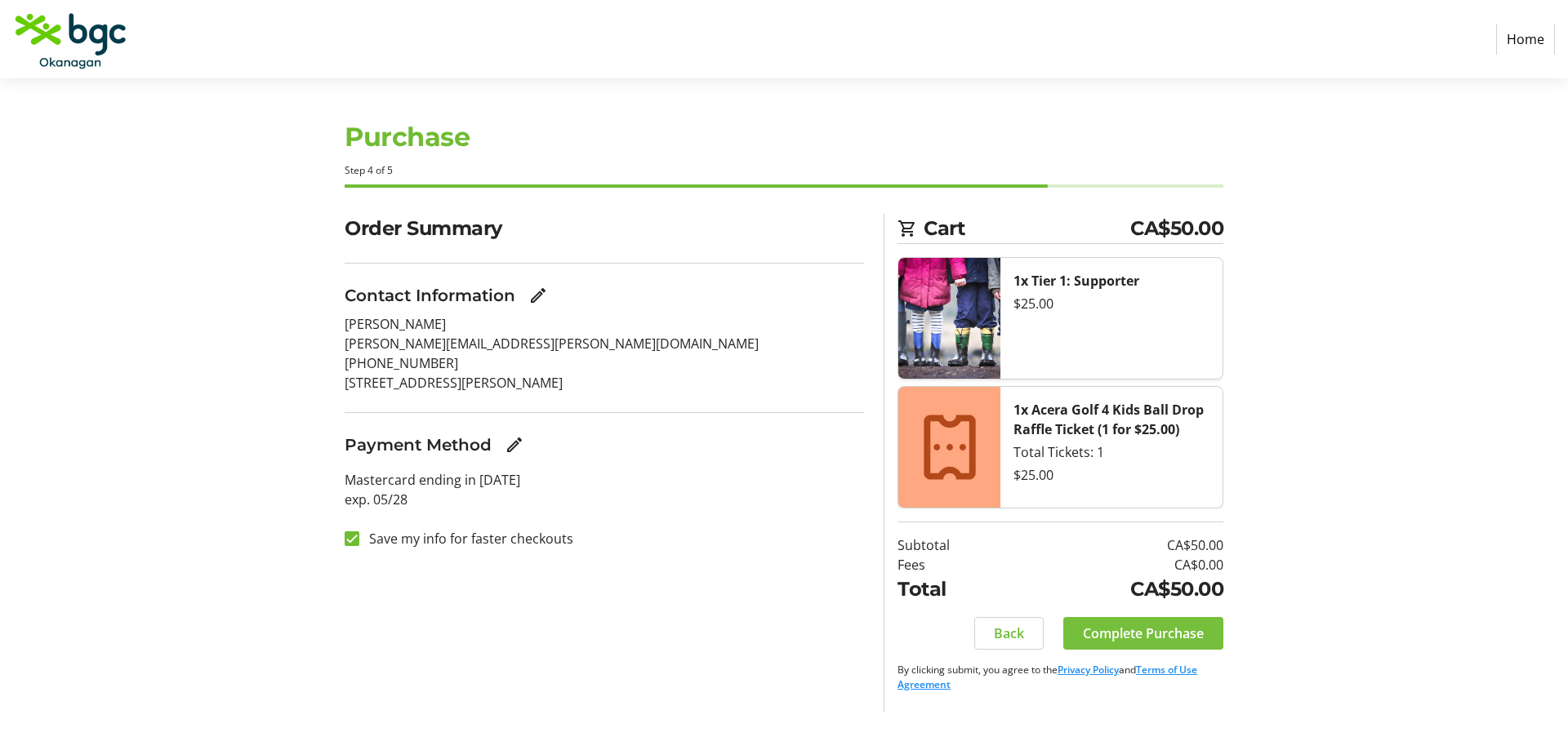
click at [1166, 630] on span "Complete Purchase" at bounding box center [1143, 632] width 121 height 19
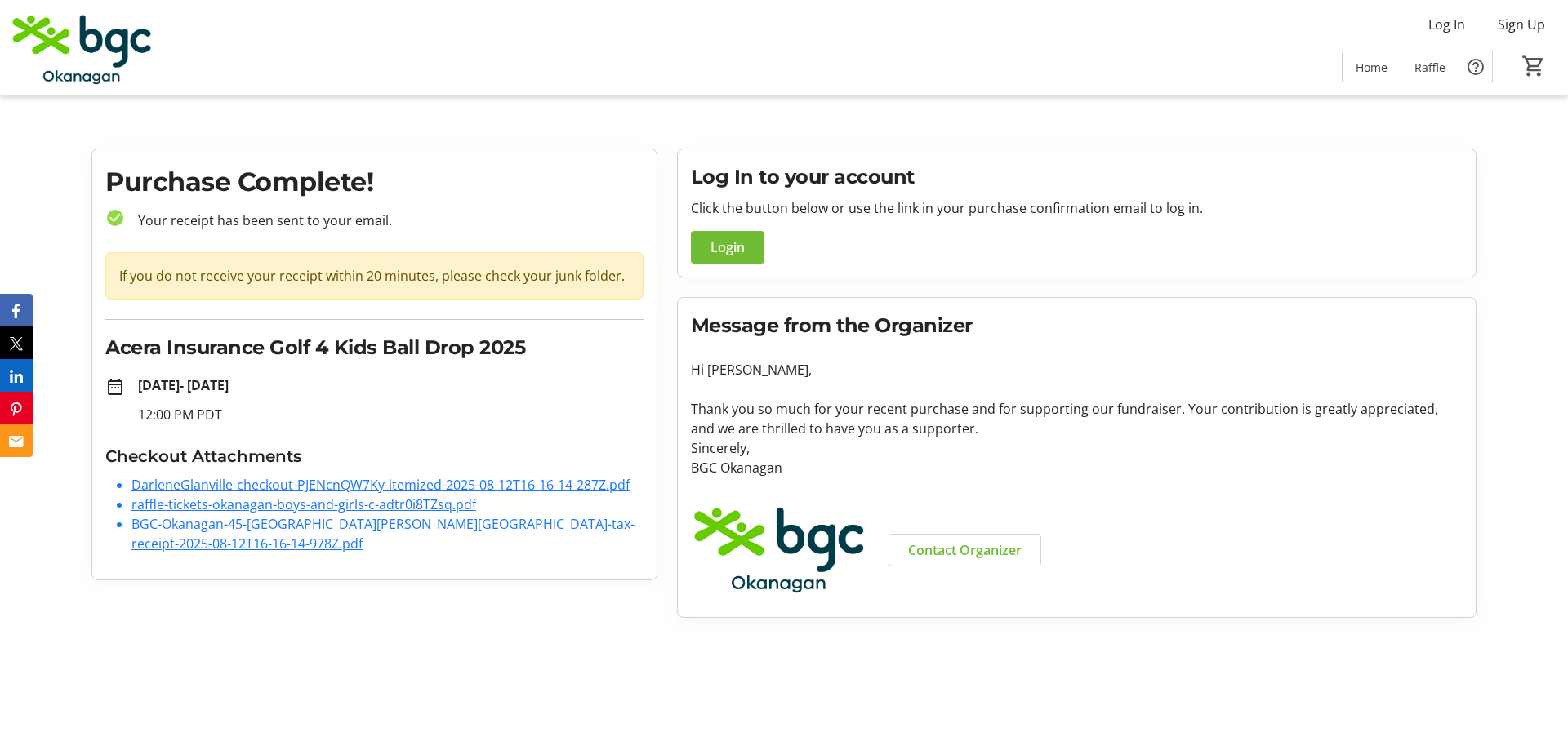
click at [444, 481] on link "DarleneGlanville-checkout-PJENcnQW7Ky-itemized-2025-08-12T16-16-14-287Z.pdf" at bounding box center [380, 485] width 498 height 18
click at [259, 508] on link "raffle-tickets-okanagan-boys-and-girls-c-adtr0i8TZsq.pdf" at bounding box center [304, 504] width 344 height 18
click at [177, 504] on link "raffle-tickets-okanagan-boys-and-girls-c-adtr0i8TZsq.pdf" at bounding box center [304, 504] width 344 height 18
click at [291, 526] on link "BGC-Okanagan-45-[GEOGRAPHIC_DATA][PERSON_NAME][GEOGRAPHIC_DATA]-tax-receipt-202…" at bounding box center [383, 534] width 503 height 38
click at [294, 528] on link "BGC-Okanagan-45-[GEOGRAPHIC_DATA][PERSON_NAME][GEOGRAPHIC_DATA]-tax-receipt-202…" at bounding box center [383, 534] width 503 height 38
